Goal: Find contact information: Find contact information

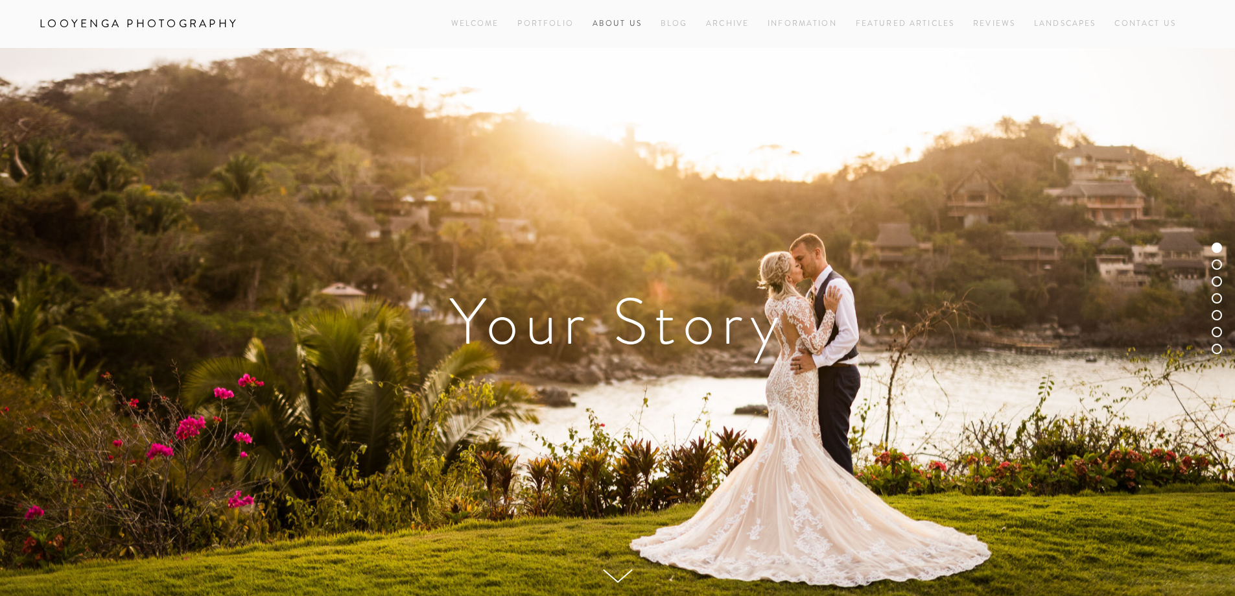
click at [633, 24] on link "About Us" at bounding box center [616, 24] width 49 height 18
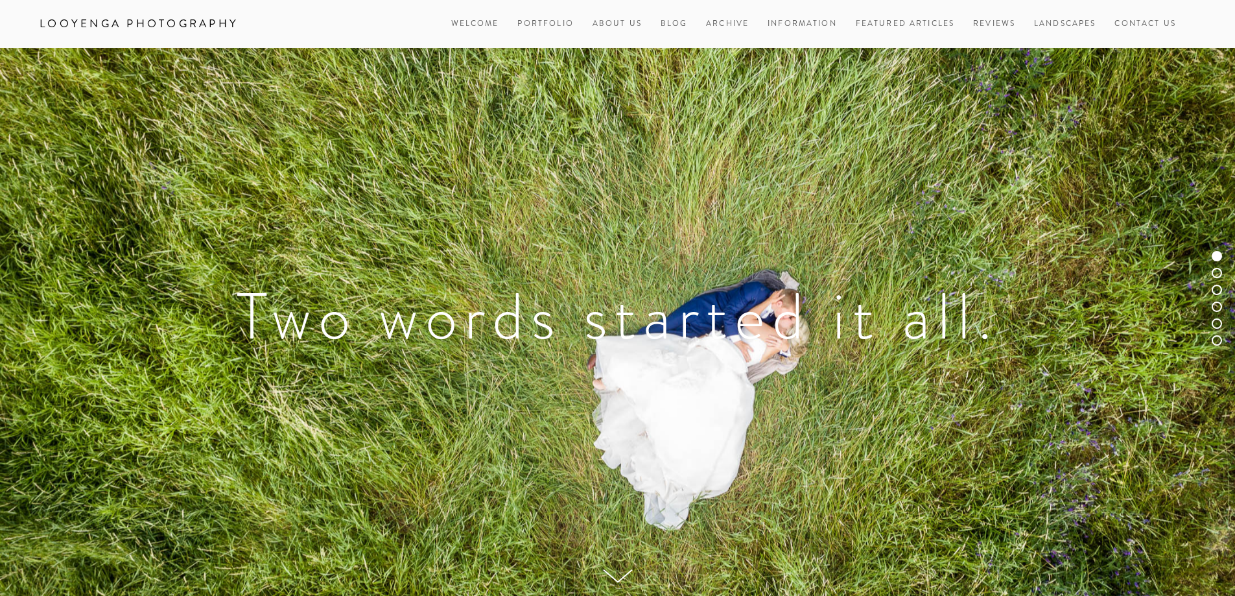
click at [858, 102] on div "Two words started it all." at bounding box center [617, 322] width 1235 height 548
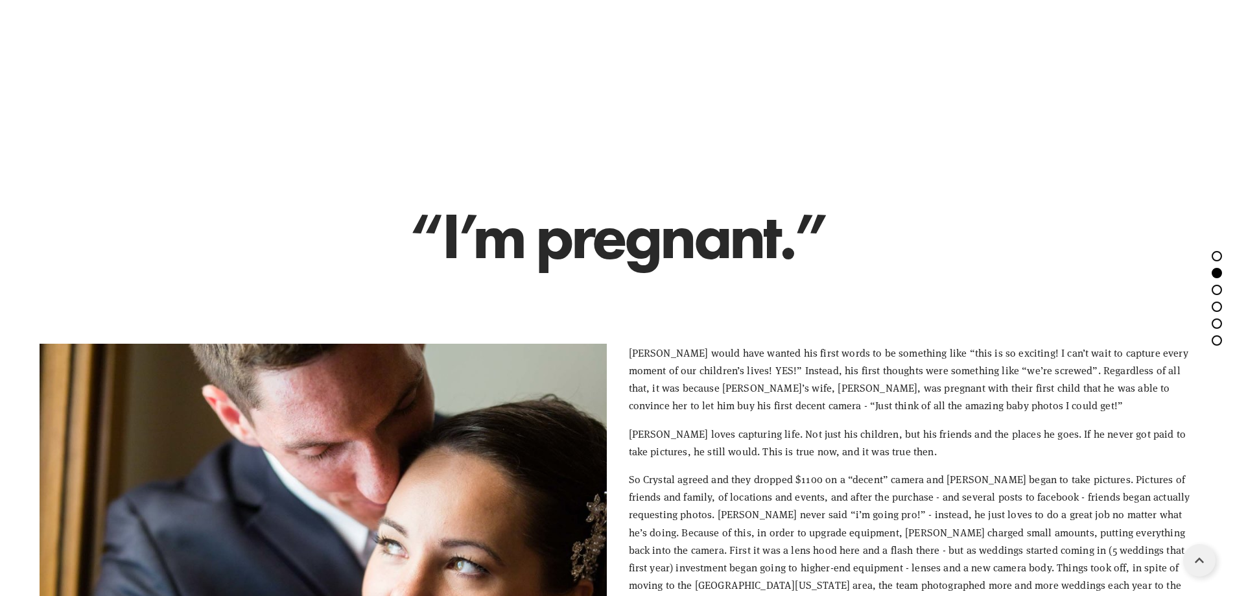
scroll to position [713, 0]
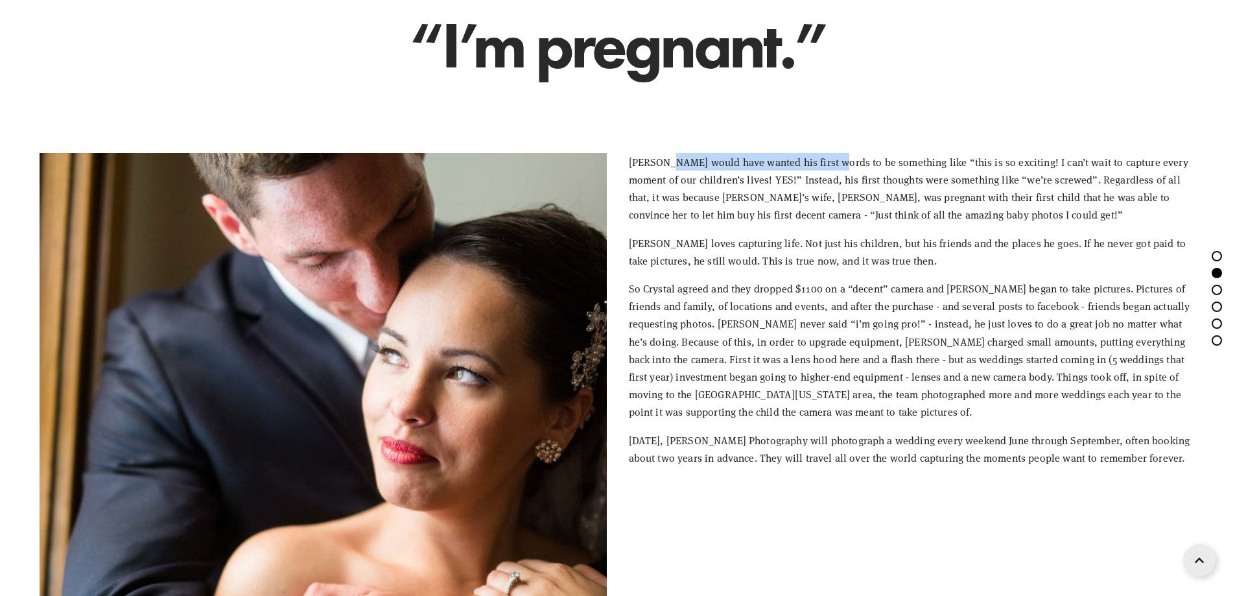
drag, startPoint x: 670, startPoint y: 159, endPoint x: 828, endPoint y: 167, distance: 158.3
click at [828, 167] on p "[PERSON_NAME] would have wanted his first words to be something like “this is s…" at bounding box center [912, 188] width 567 height 71
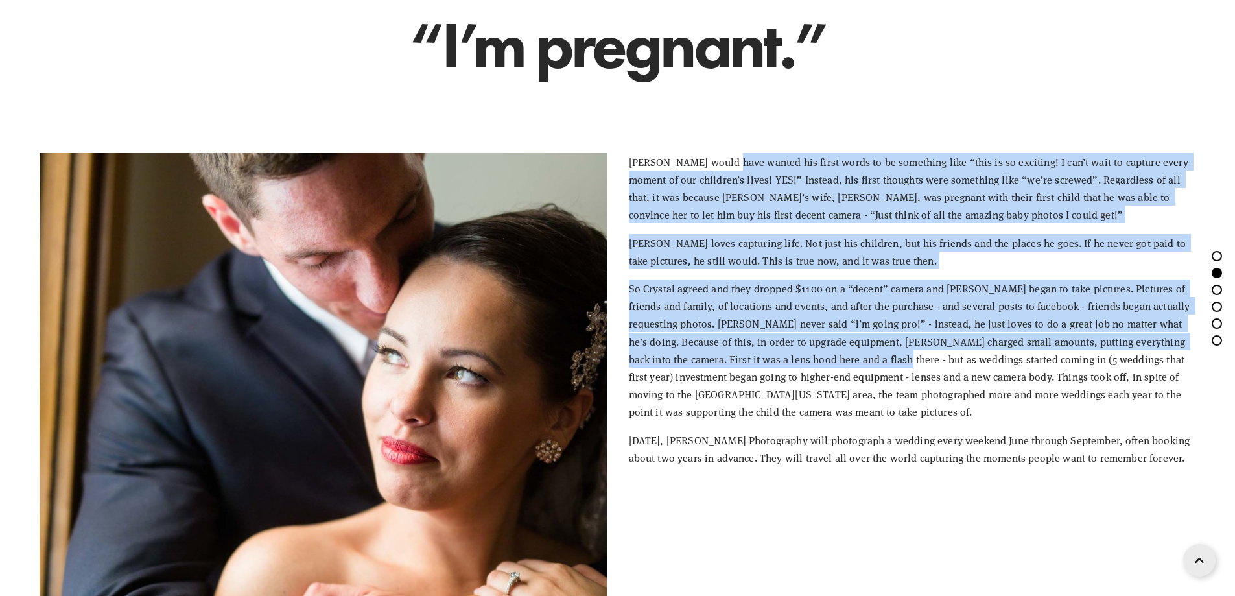
drag, startPoint x: 729, startPoint y: 163, endPoint x: 834, endPoint y: 356, distance: 219.3
click at [834, 356] on div "[PERSON_NAME] would have wanted his first words to be something like “this is s…" at bounding box center [912, 309] width 567 height 313
click at [810, 263] on p "[PERSON_NAME] loves capturing life. Not just his children, but his friends and …" at bounding box center [912, 251] width 567 height 35
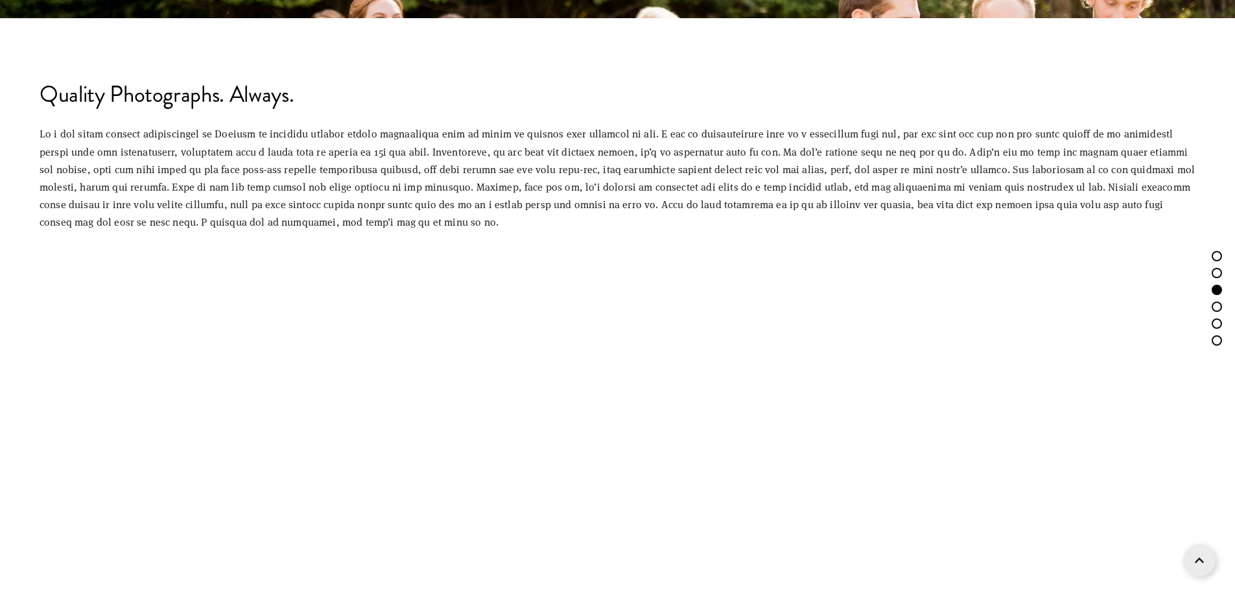
scroll to position [1880, 0]
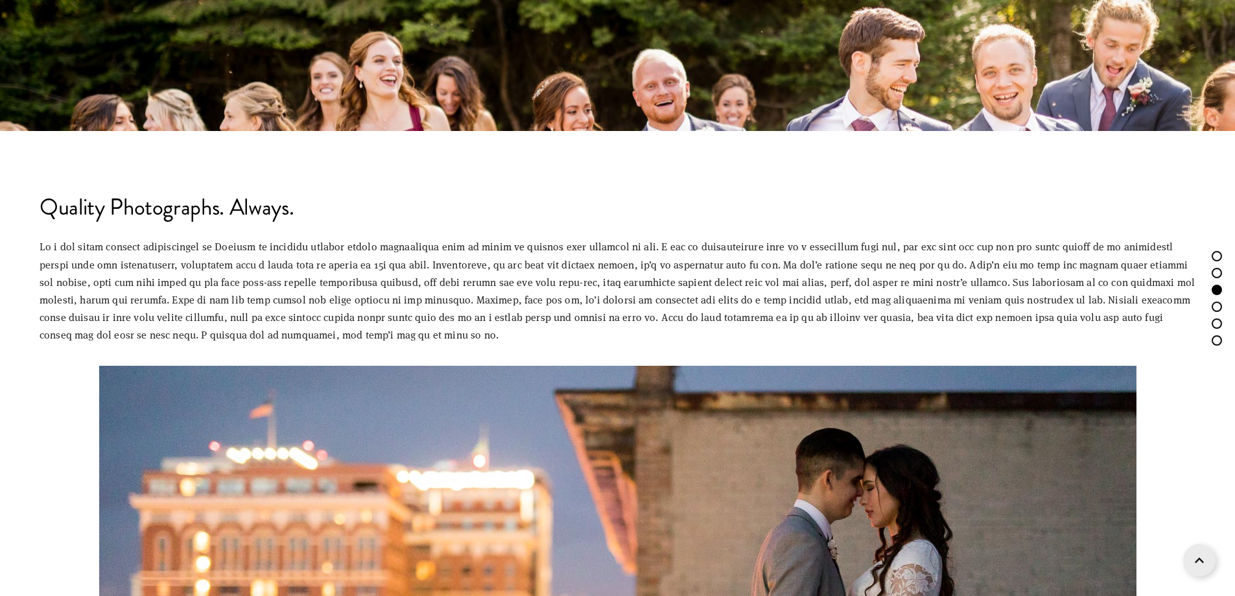
drag, startPoint x: 127, startPoint y: 207, endPoint x: 338, endPoint y: 218, distance: 211.0
click at [338, 218] on h2 "Quality Photographs. Always." at bounding box center [618, 207] width 1156 height 23
click at [275, 215] on h2 "Quality Photographs. Always." at bounding box center [618, 207] width 1156 height 23
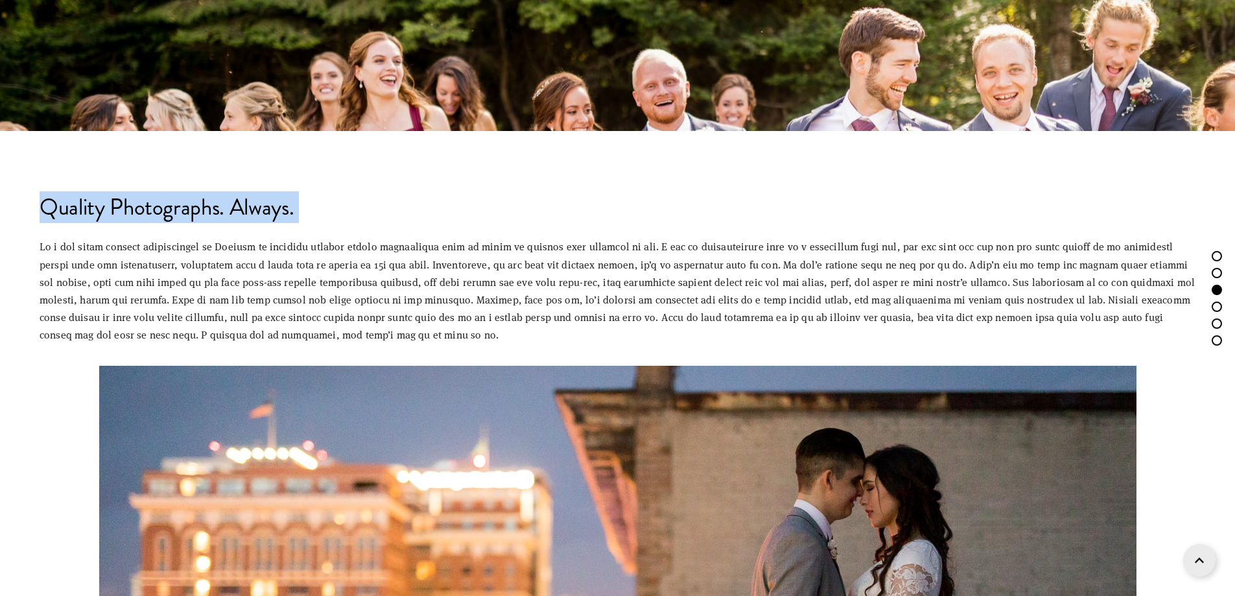
click at [275, 215] on h2 "Quality Photographs. Always." at bounding box center [618, 207] width 1156 height 23
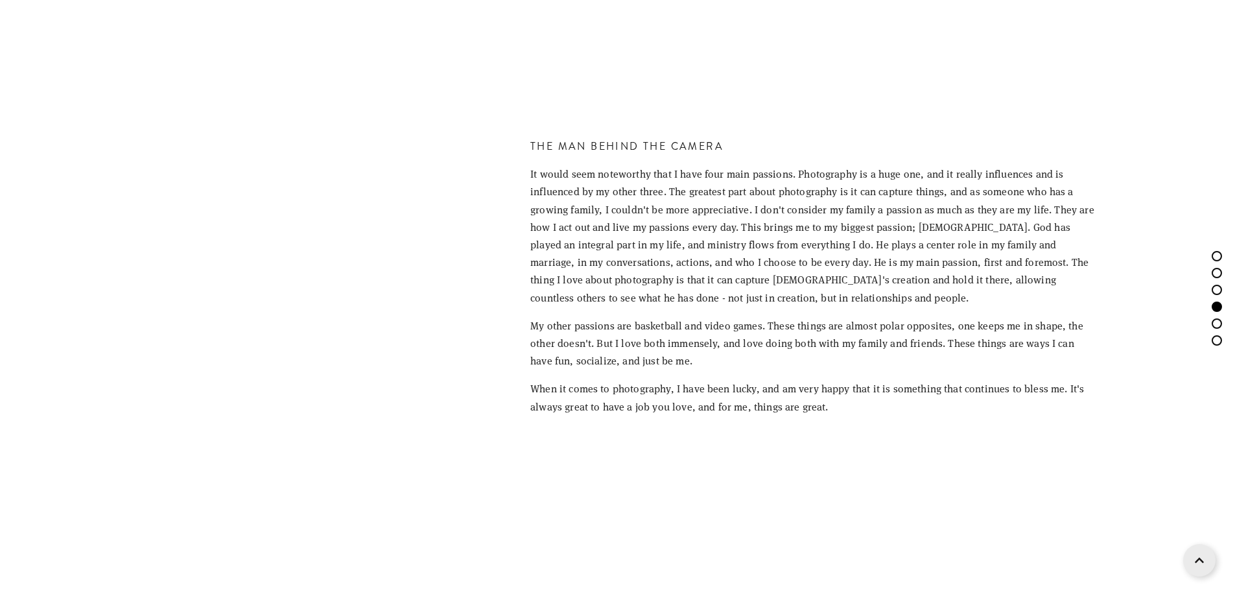
scroll to position [2723, 0]
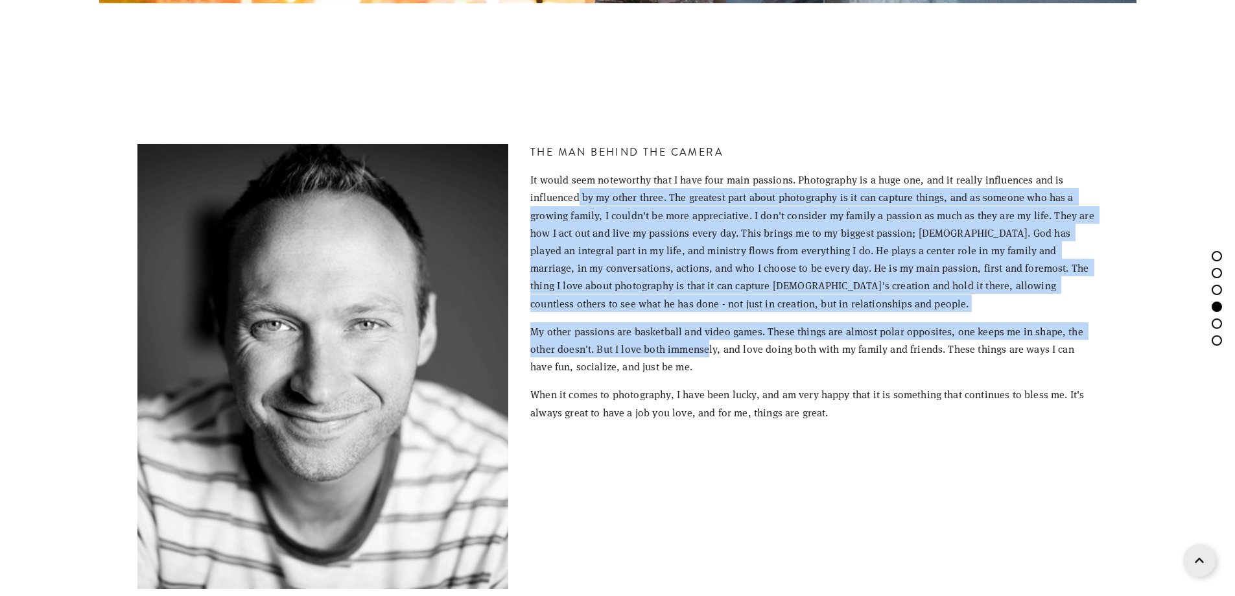
drag, startPoint x: 581, startPoint y: 205, endPoint x: 706, endPoint y: 357, distance: 196.6
click at [706, 357] on div "The Man behind the camera It would seem noteworthy that I have four main passio…" at bounding box center [813, 282] width 567 height 277
click at [735, 299] on p "It would seem noteworthy that I have four main passions. Photography is a huge …" at bounding box center [813, 240] width 567 height 141
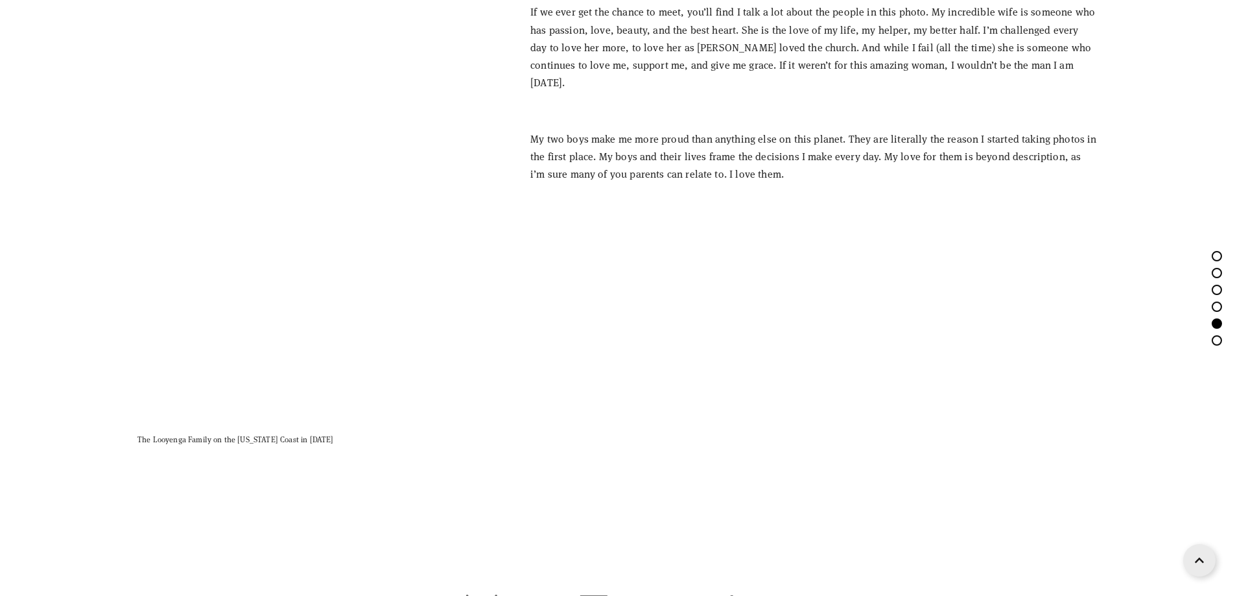
scroll to position [3241, 0]
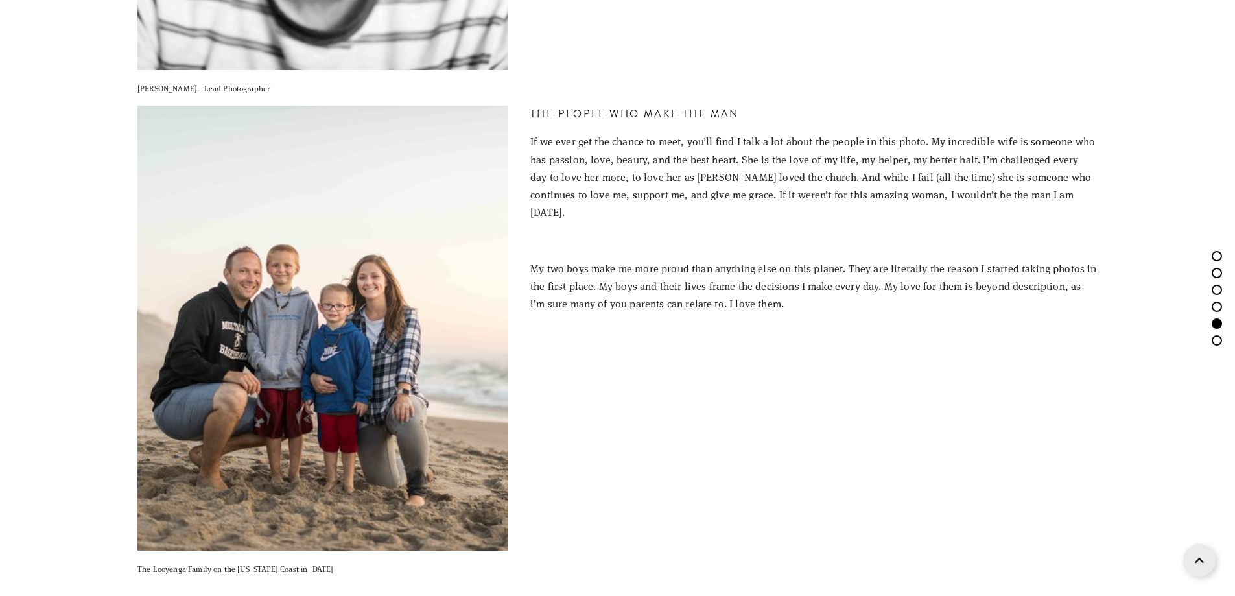
drag, startPoint x: 578, startPoint y: 145, endPoint x: 838, endPoint y: 302, distance: 303.9
click at [838, 302] on div "The People Who make the man If we ever get the chance to meet, you’ll find I ta…" at bounding box center [813, 209] width 589 height 228
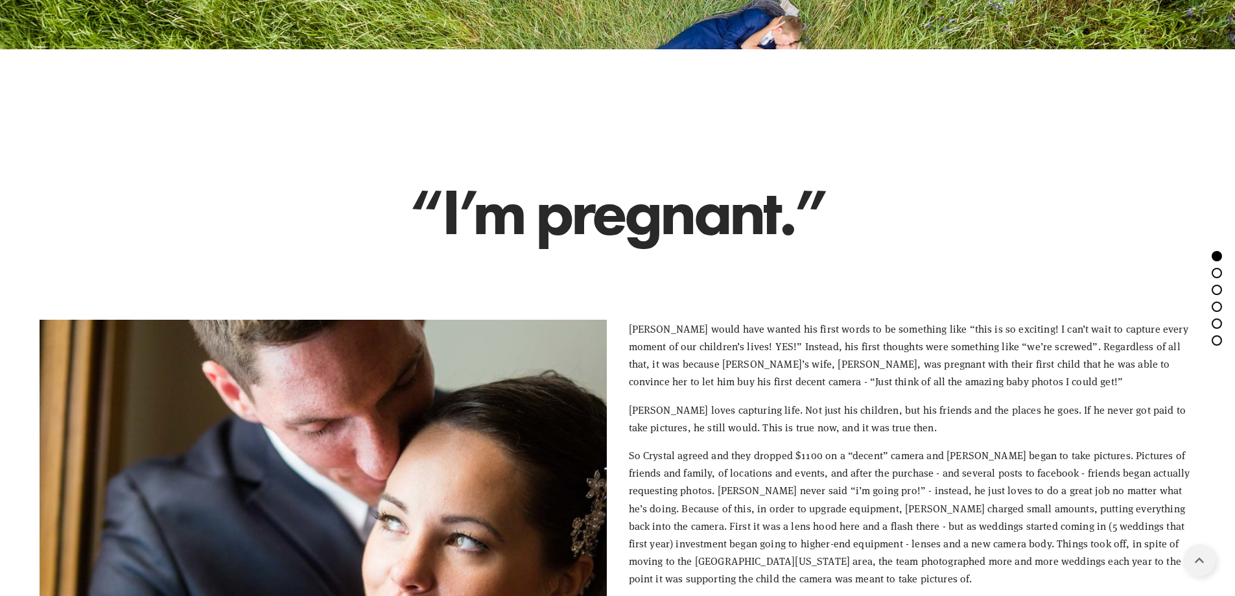
scroll to position [778, 0]
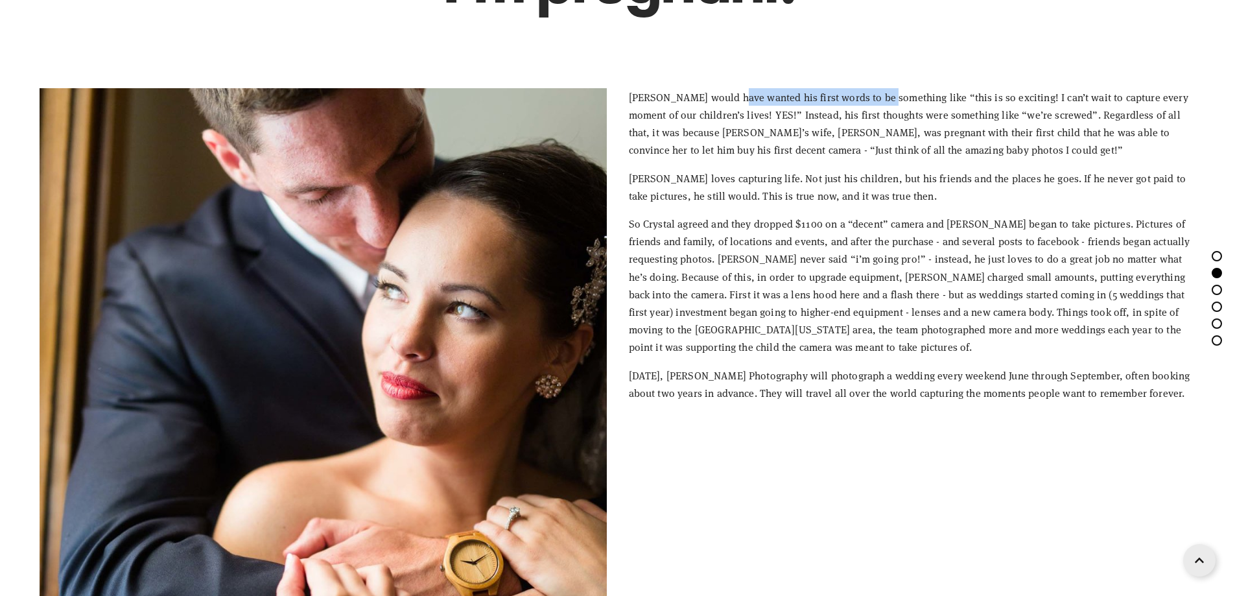
drag, startPoint x: 734, startPoint y: 97, endPoint x: 880, endPoint y: 97, distance: 146.5
click at [880, 97] on p "[PERSON_NAME] would have wanted his first words to be something like “this is s…" at bounding box center [912, 123] width 567 height 71
drag, startPoint x: 657, startPoint y: 96, endPoint x: 793, endPoint y: 100, distance: 136.2
click at [793, 100] on p "[PERSON_NAME] would have wanted his first words to be something like “this is s…" at bounding box center [912, 123] width 567 height 71
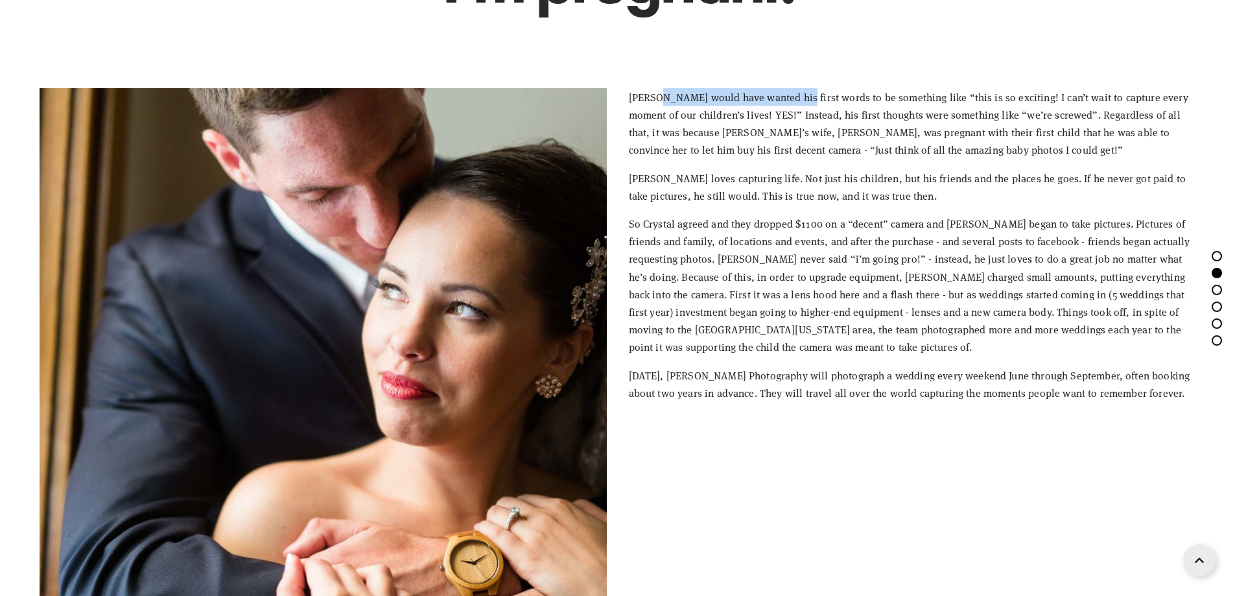
click at [793, 100] on p "[PERSON_NAME] would have wanted his first words to be something like “this is s…" at bounding box center [912, 123] width 567 height 71
drag, startPoint x: 625, startPoint y: 99, endPoint x: 660, endPoint y: 102, distance: 35.2
click at [654, 101] on div "[PERSON_NAME] would have wanted his first words to be something like “this is s…" at bounding box center [912, 244] width 589 height 335
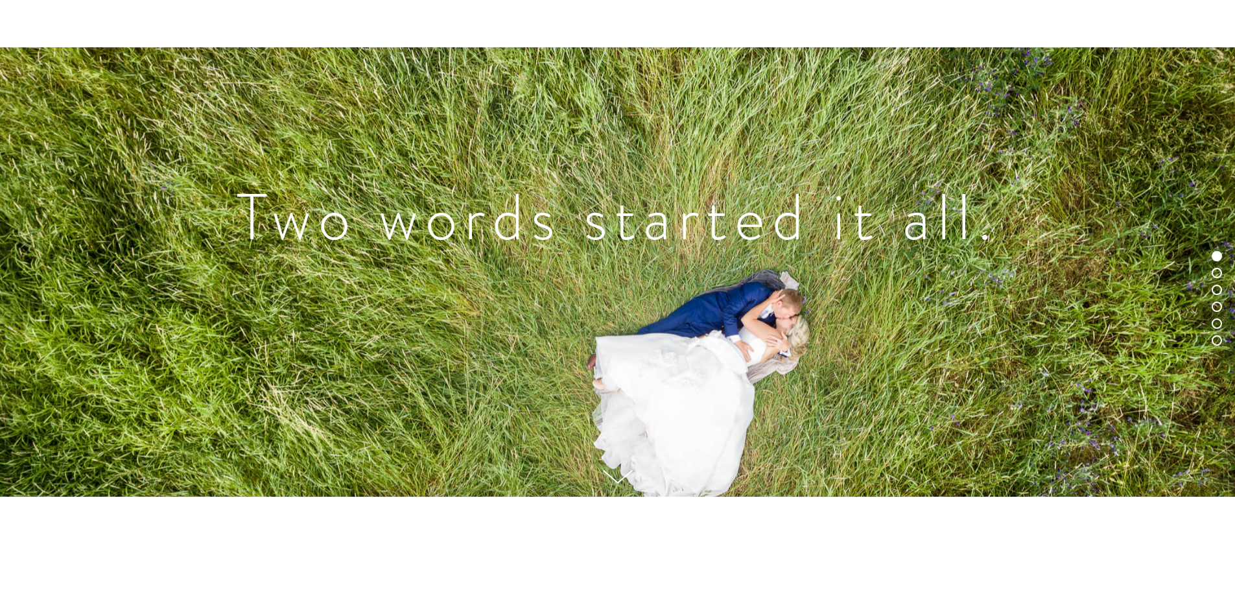
scroll to position [0, 0]
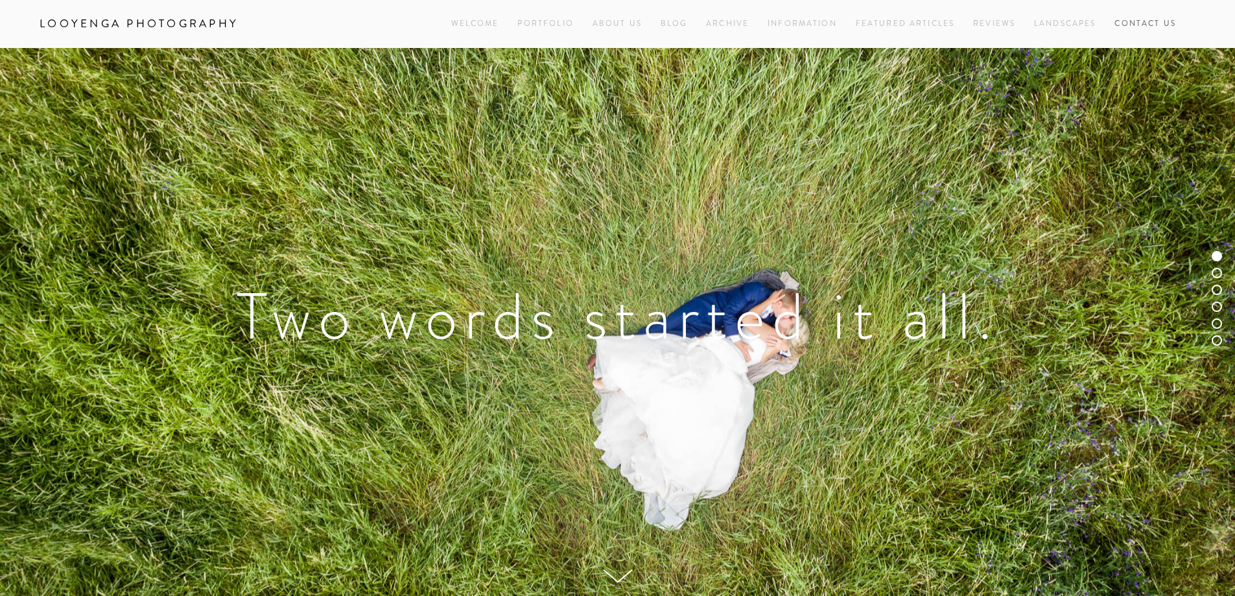
click at [1145, 23] on link "Contact Us" at bounding box center [1145, 24] width 62 height 18
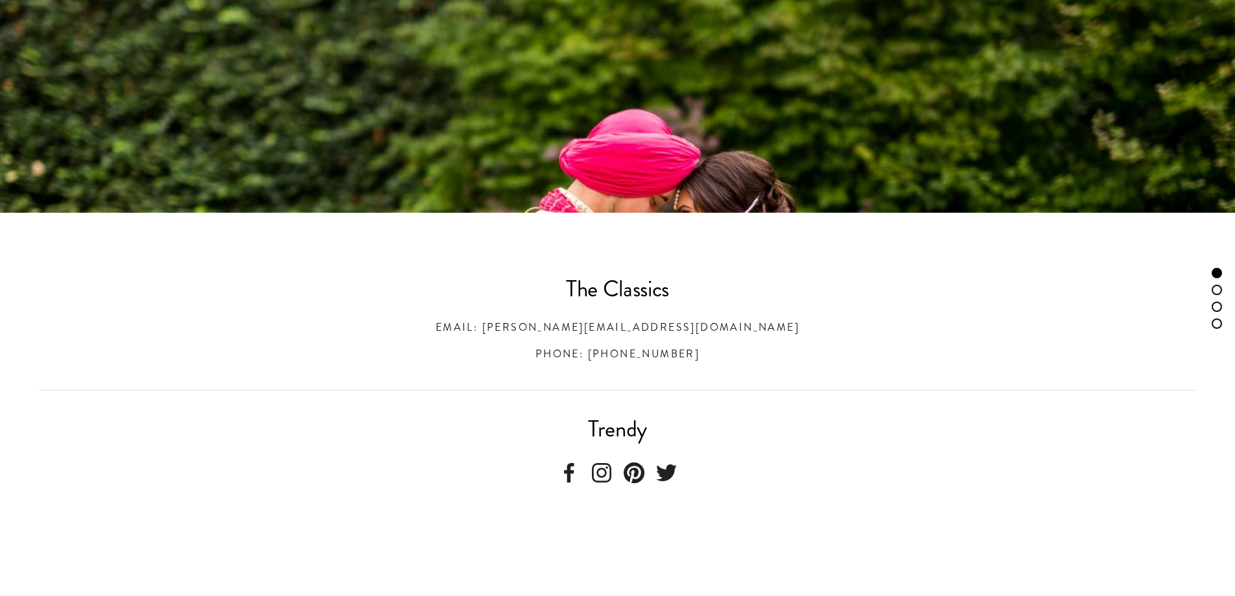
scroll to position [519, 0]
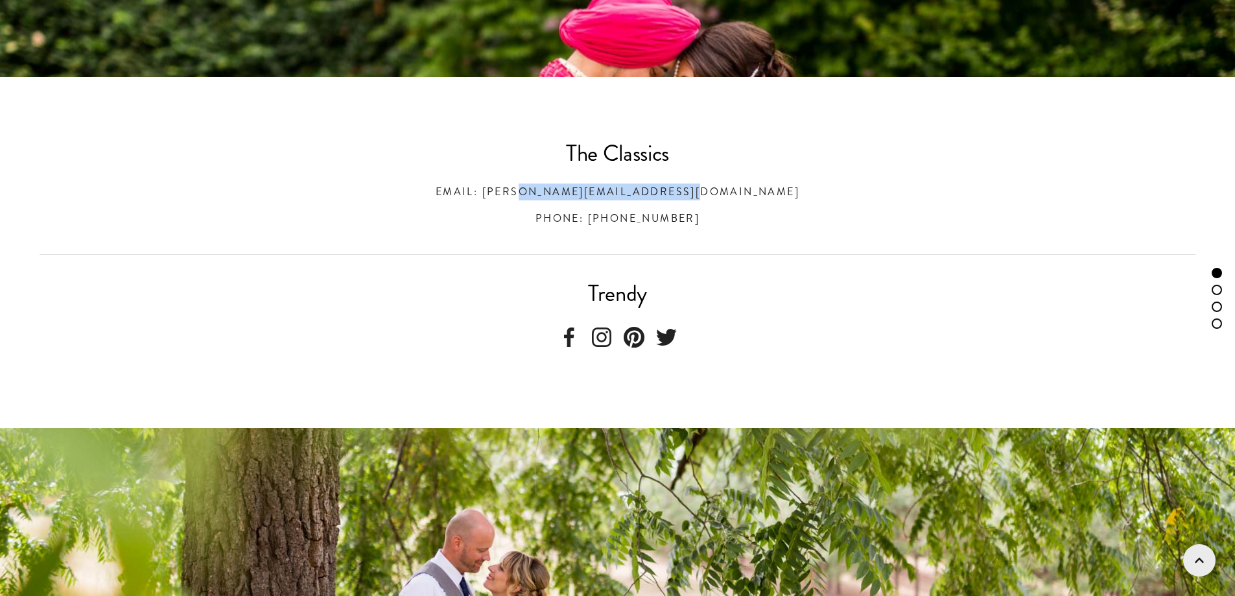
drag, startPoint x: 556, startPoint y: 189, endPoint x: 762, endPoint y: 192, distance: 206.8
click at [762, 192] on h3 "Email: [PERSON_NAME][EMAIL_ADDRESS][DOMAIN_NAME]" at bounding box center [618, 191] width 1156 height 17
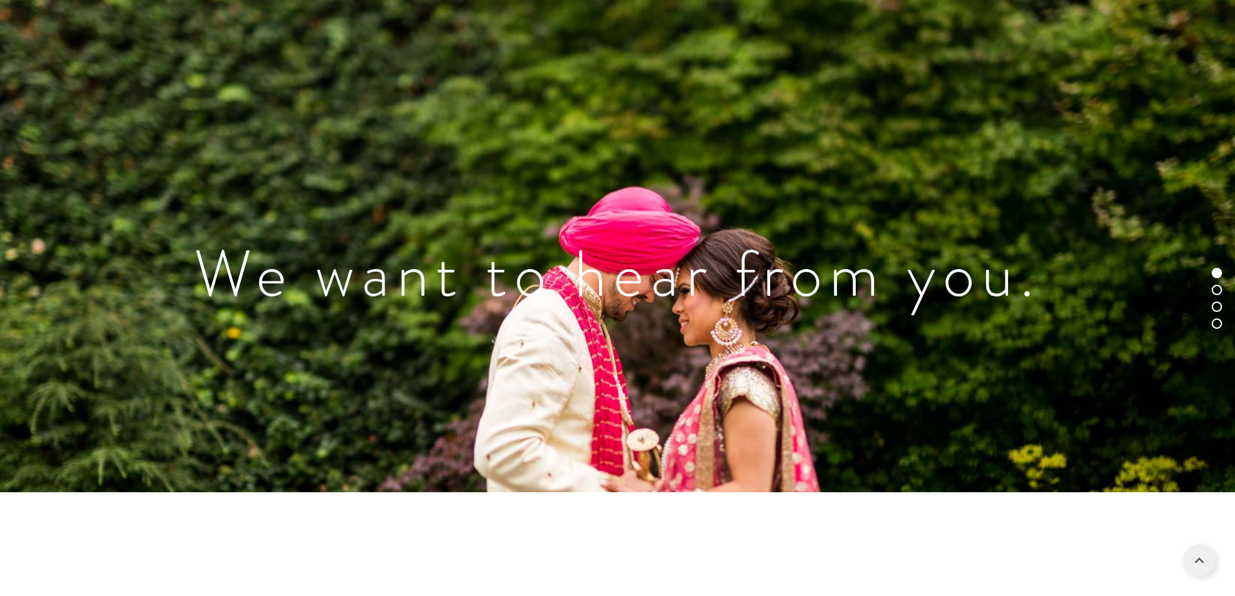
scroll to position [0, 0]
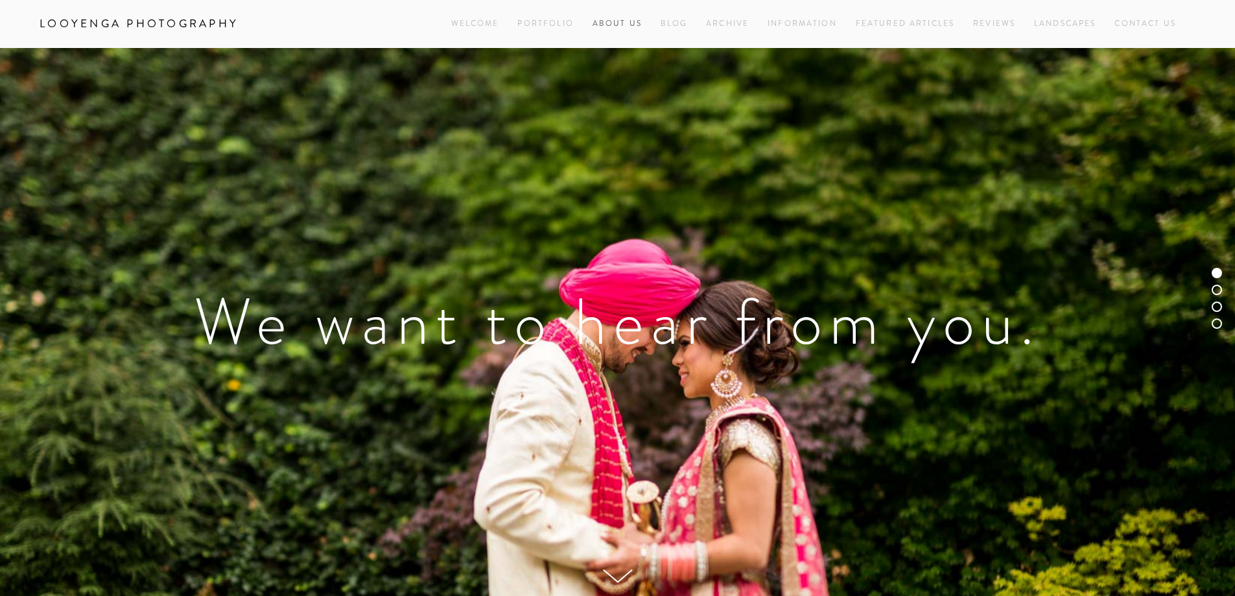
click at [615, 25] on link "About Us" at bounding box center [616, 24] width 49 height 18
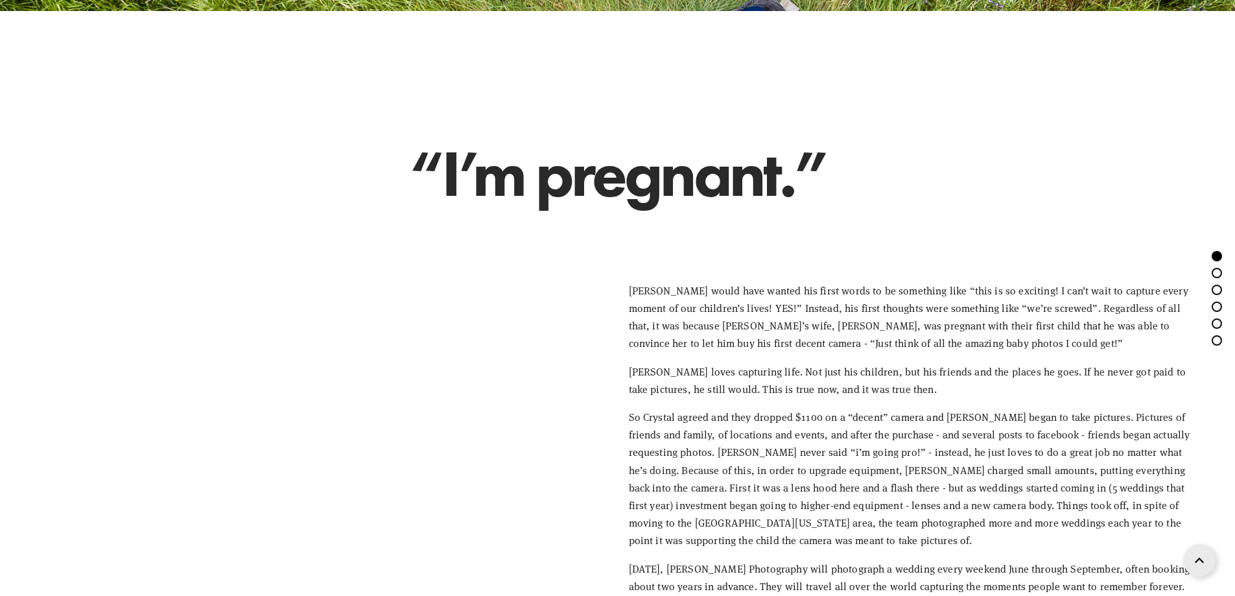
scroll to position [648, 0]
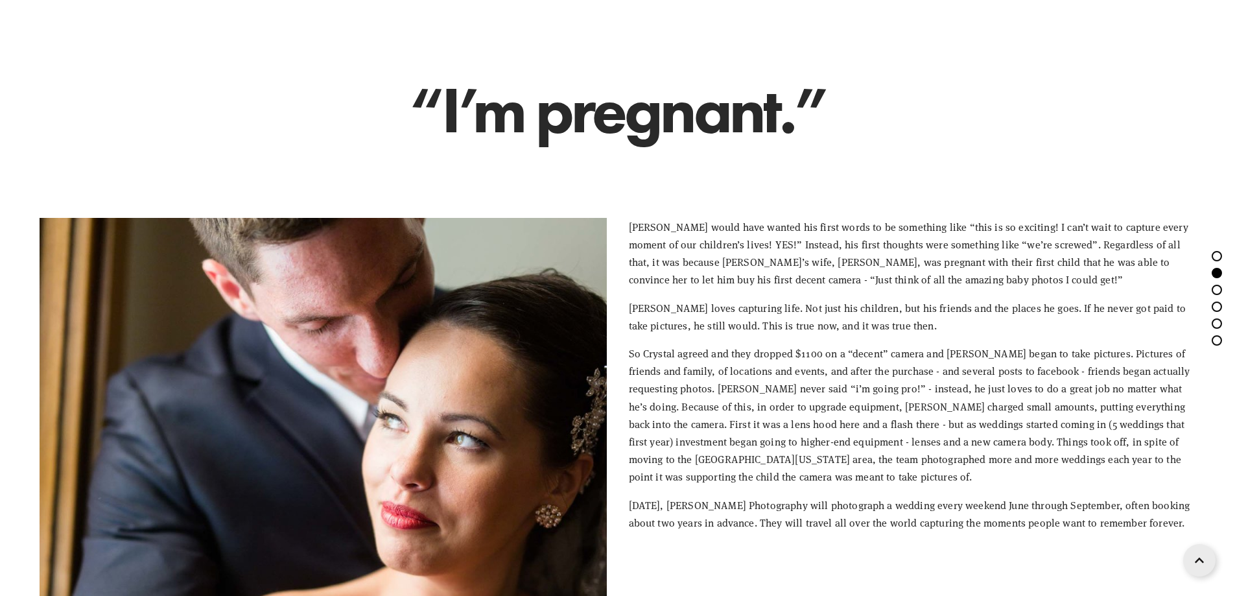
drag, startPoint x: 686, startPoint y: 228, endPoint x: 758, endPoint y: 222, distance: 72.2
click at [697, 227] on p "[PERSON_NAME] would have wanted his first words to be something like “this is s…" at bounding box center [912, 253] width 567 height 71
drag, startPoint x: 758, startPoint y: 222, endPoint x: 815, endPoint y: 222, distance: 57.7
click at [815, 222] on p "[PERSON_NAME] would have wanted his first words to be something like “this is s…" at bounding box center [912, 253] width 567 height 71
drag, startPoint x: 954, startPoint y: 226, endPoint x: 1015, endPoint y: 226, distance: 61.6
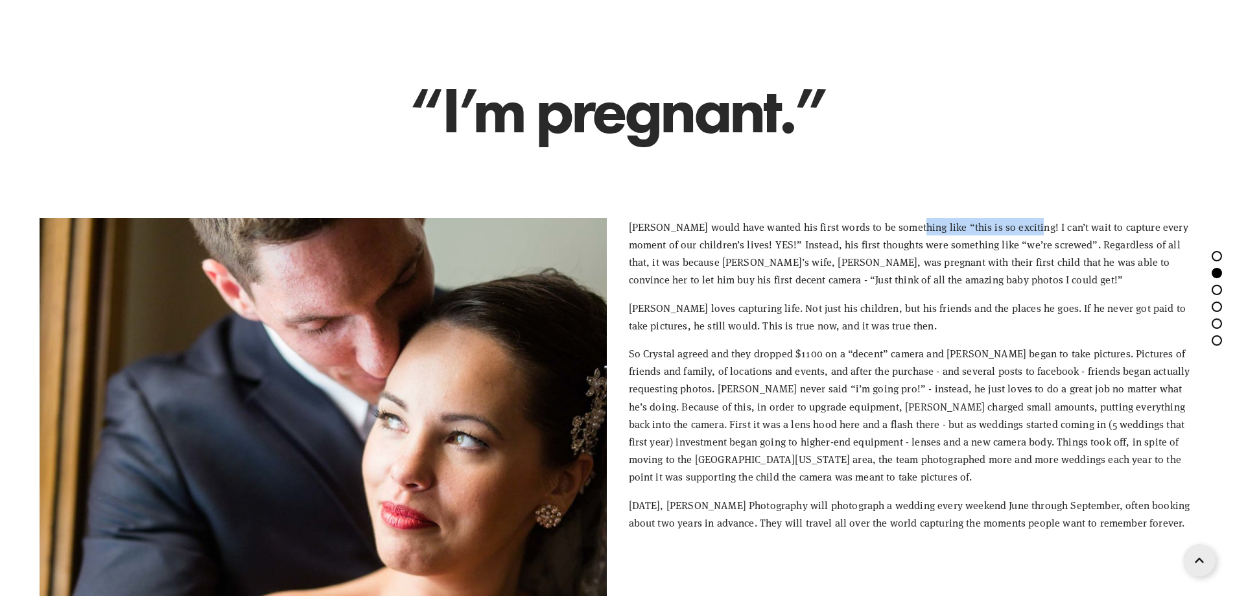
click at [1015, 226] on p "[PERSON_NAME] would have wanted his first words to be something like “this is s…" at bounding box center [912, 253] width 567 height 71
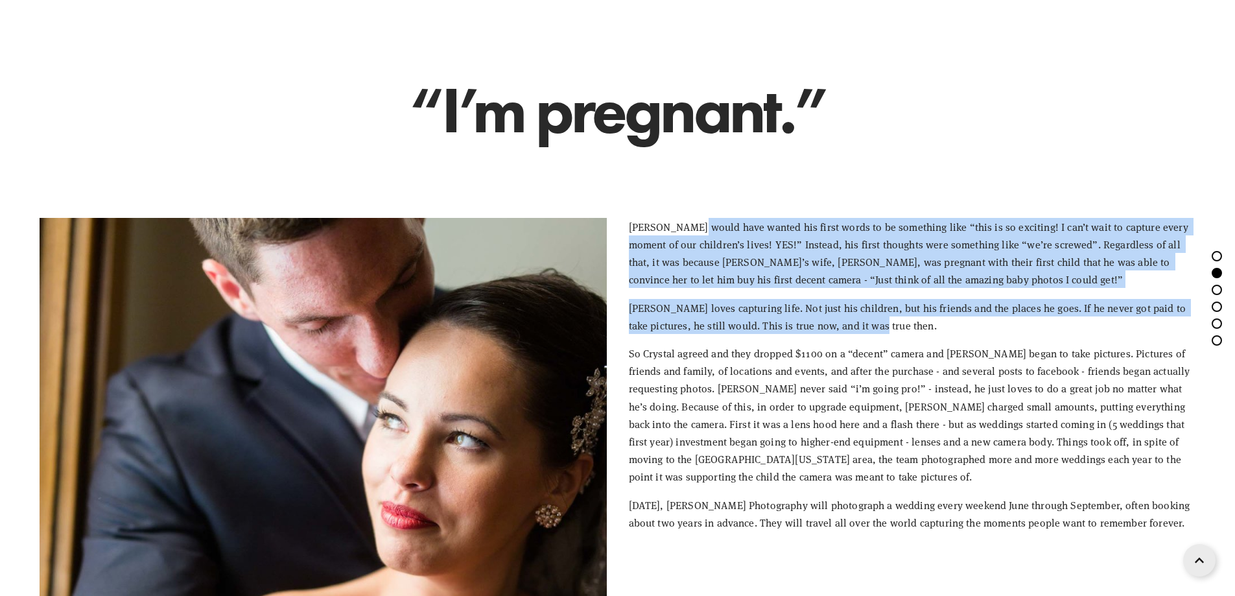
drag, startPoint x: 692, startPoint y: 230, endPoint x: 853, endPoint y: 319, distance: 183.7
click at [854, 327] on div "[PERSON_NAME] would have wanted his first words to be something like “this is s…" at bounding box center [912, 374] width 567 height 313
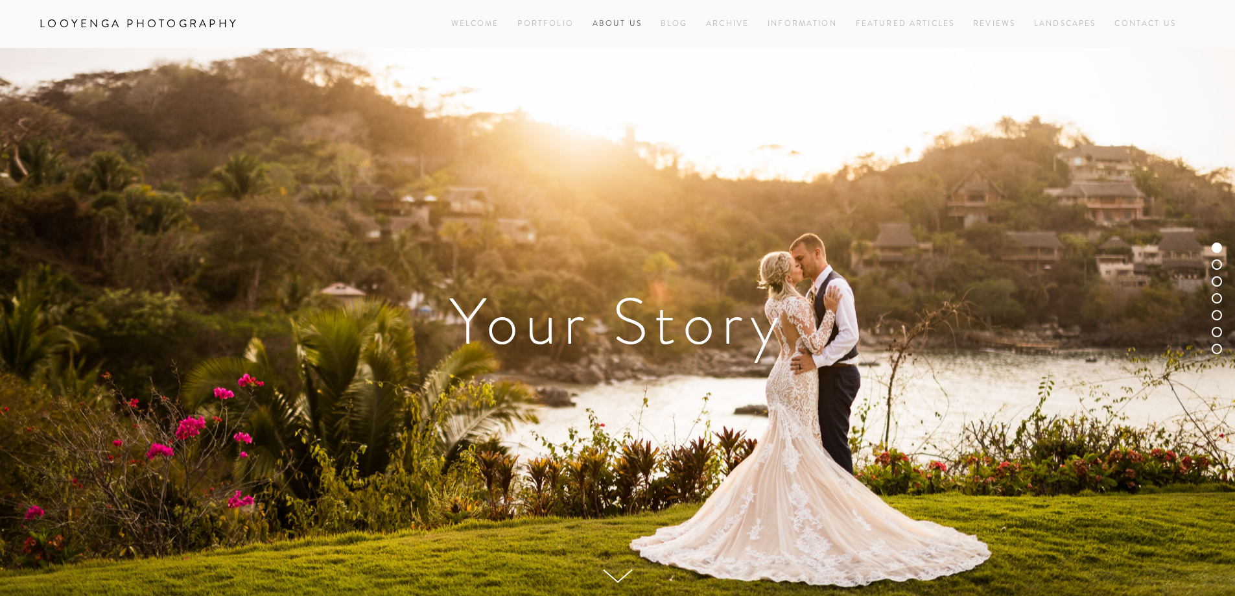
drag, startPoint x: 630, startPoint y: 27, endPoint x: 622, endPoint y: 86, distance: 58.9
click at [629, 27] on link "About Us" at bounding box center [616, 24] width 49 height 18
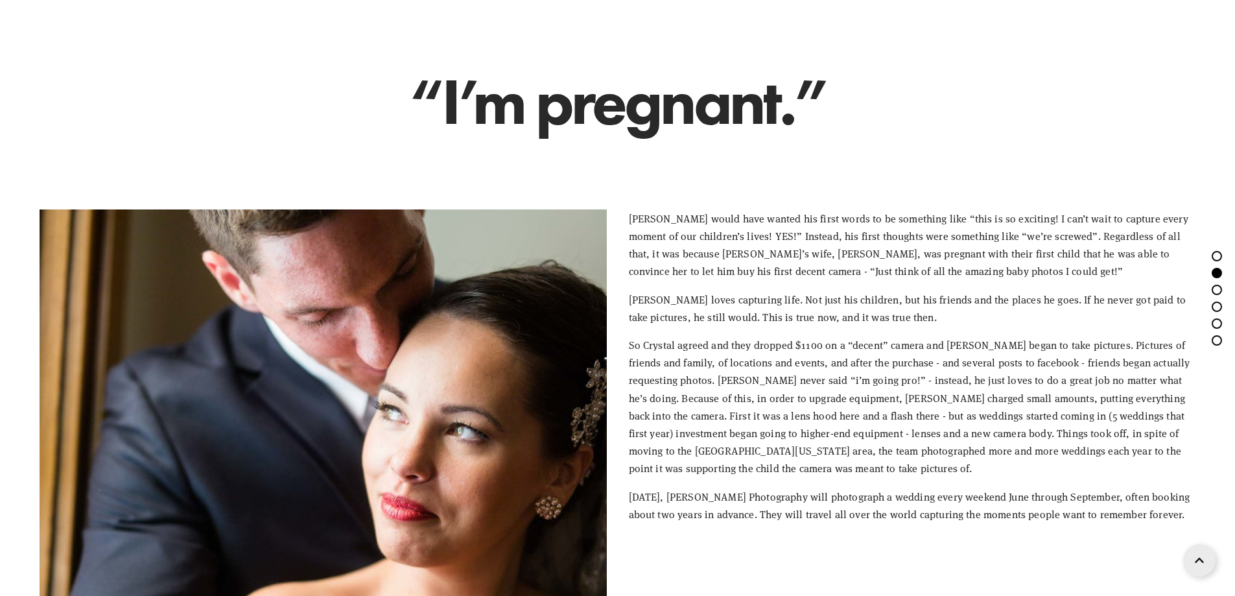
scroll to position [583, 0]
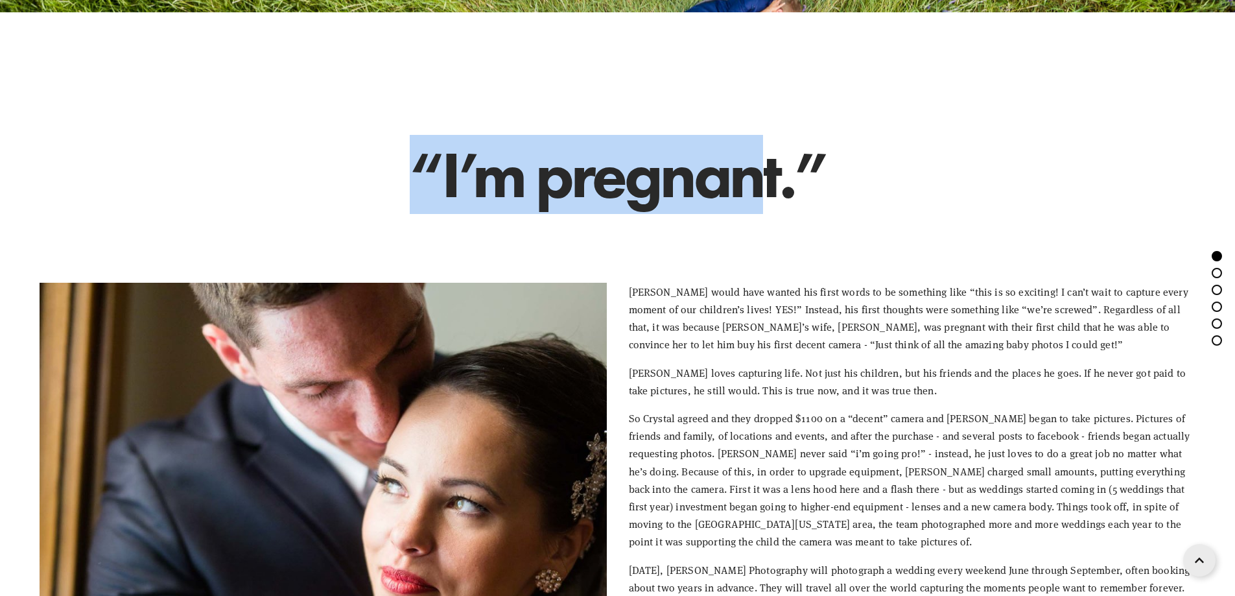
drag, startPoint x: 425, startPoint y: 170, endPoint x: 749, endPoint y: 177, distance: 324.2
click at [749, 177] on blockquote "“ I’m pregnant. ”" at bounding box center [618, 174] width 1156 height 65
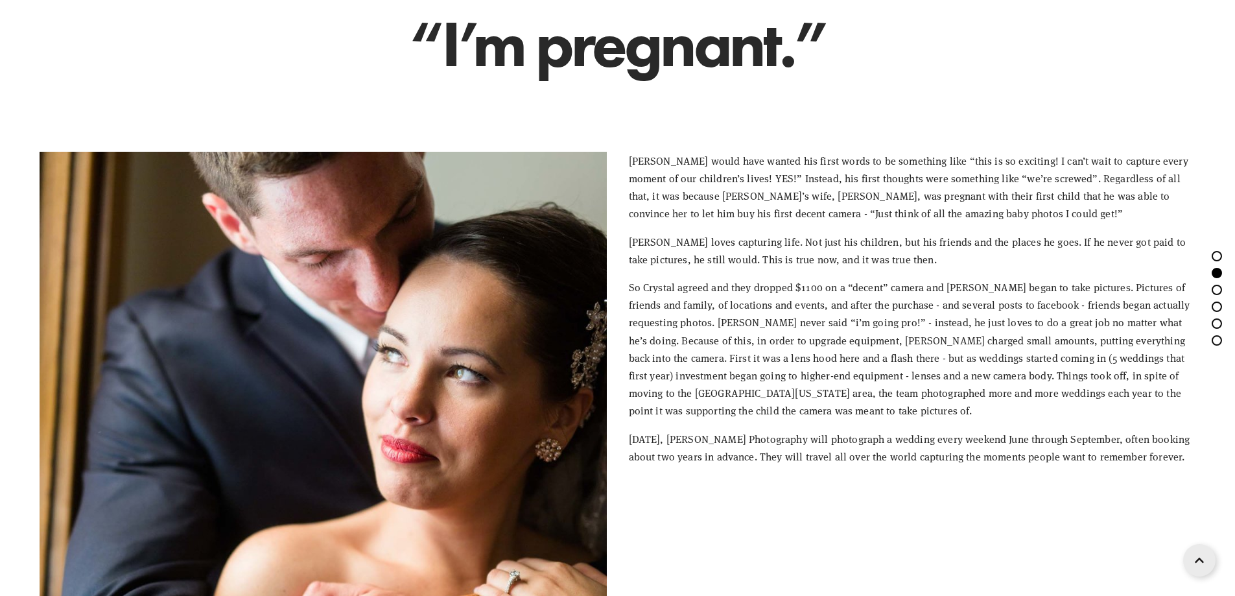
scroll to position [713, 0]
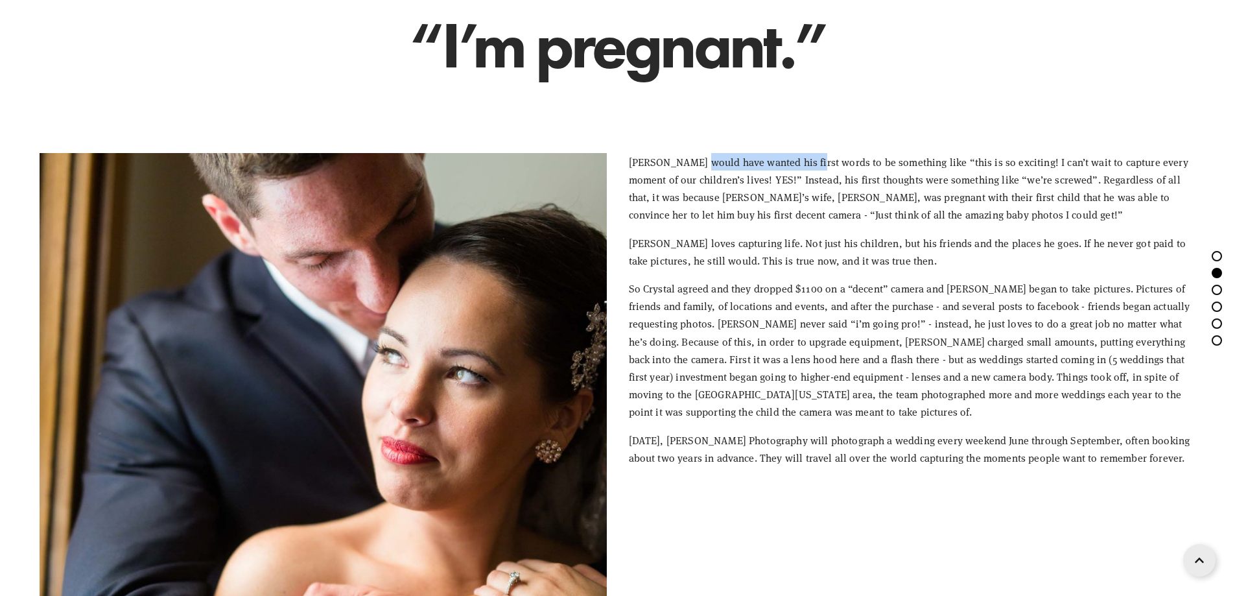
drag, startPoint x: 697, startPoint y: 157, endPoint x: 807, endPoint y: 163, distance: 110.4
click at [807, 163] on p "[PERSON_NAME] would have wanted his first words to be something like “this is s…" at bounding box center [912, 188] width 567 height 71
drag, startPoint x: 628, startPoint y: 163, endPoint x: 666, endPoint y: 165, distance: 38.3
click at [666, 165] on p "[PERSON_NAME] would have wanted his first words to be something like “this is s…" at bounding box center [912, 188] width 567 height 71
click at [650, 158] on p "[PERSON_NAME] would have wanted his first words to be something like “this is s…" at bounding box center [912, 188] width 567 height 71
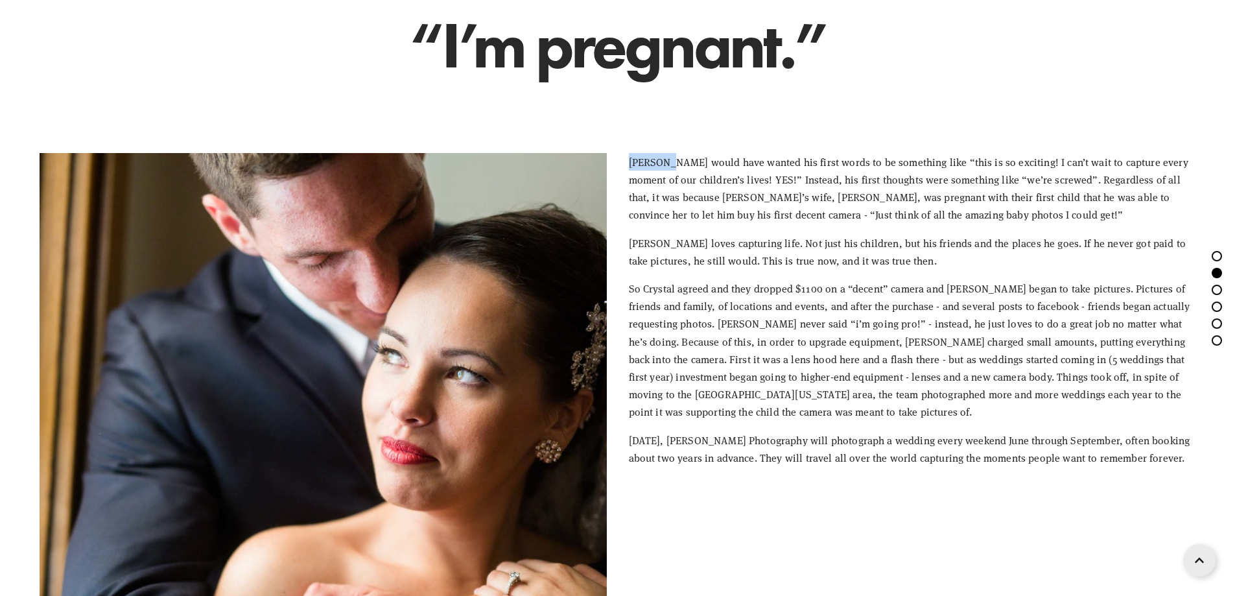
click at [655, 164] on p "[PERSON_NAME] would have wanted his first words to be something like “this is s…" at bounding box center [912, 188] width 567 height 71
drag, startPoint x: 653, startPoint y: 164, endPoint x: 624, endPoint y: 165, distance: 28.5
click at [624, 165] on div "[PERSON_NAME] would have wanted his first words to be something like “this is s…" at bounding box center [912, 309] width 589 height 335
click at [657, 154] on p "[PERSON_NAME] would have wanted his first words to be something like “this is s…" at bounding box center [912, 188] width 567 height 71
drag, startPoint x: 631, startPoint y: 161, endPoint x: 653, endPoint y: 165, distance: 22.9
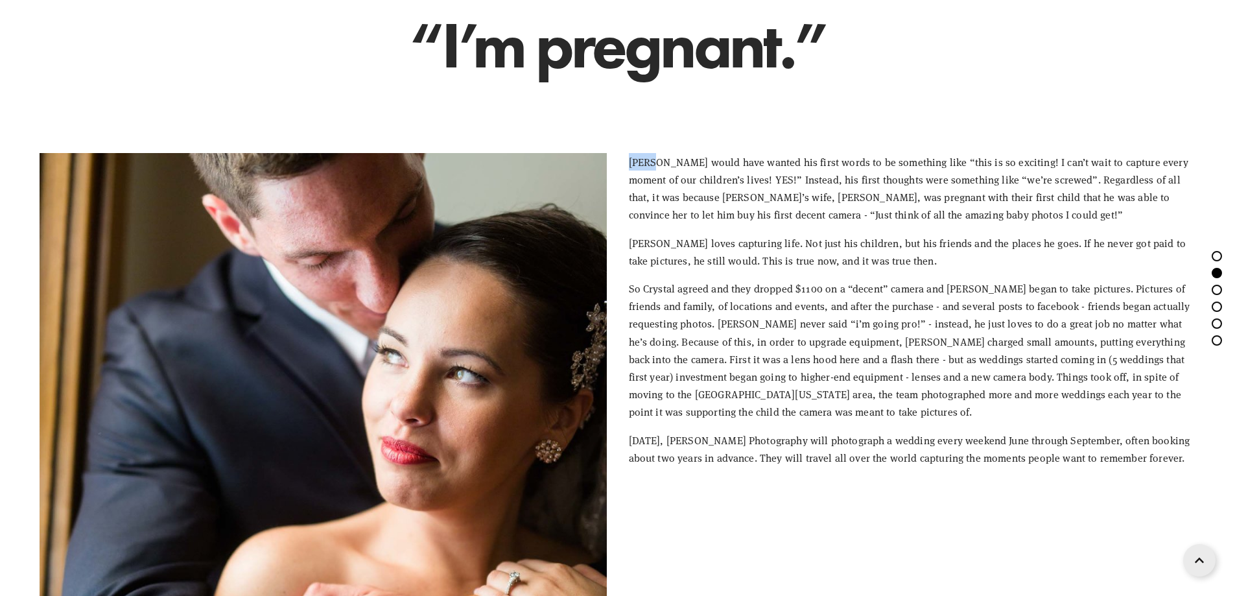
click at [653, 165] on p "[PERSON_NAME] would have wanted his first words to be something like “this is s…" at bounding box center [912, 188] width 567 height 71
click at [697, 238] on p "[PERSON_NAME] loves capturing life. Not just his children, but his friends and …" at bounding box center [912, 251] width 567 height 35
